Goal: Transaction & Acquisition: Subscribe to service/newsletter

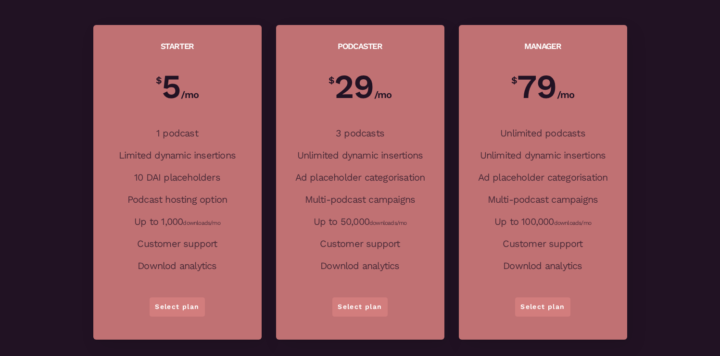
scroll to position [2068, 0]
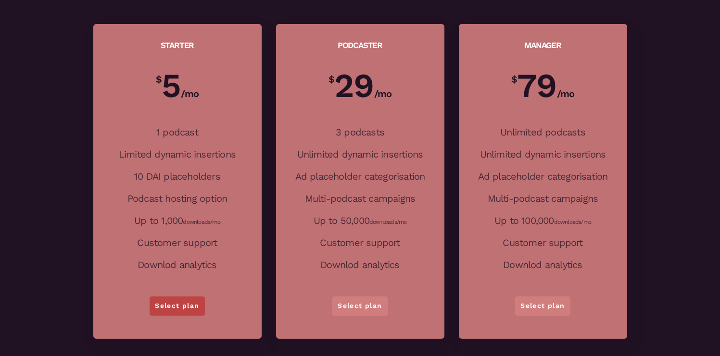
click at [191, 302] on link "Select plan" at bounding box center [176, 306] width 55 height 19
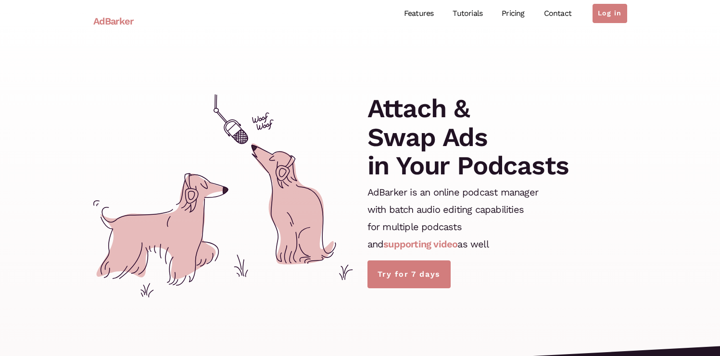
scroll to position [2068, 0]
